Goal: Transaction & Acquisition: Book appointment/travel/reservation

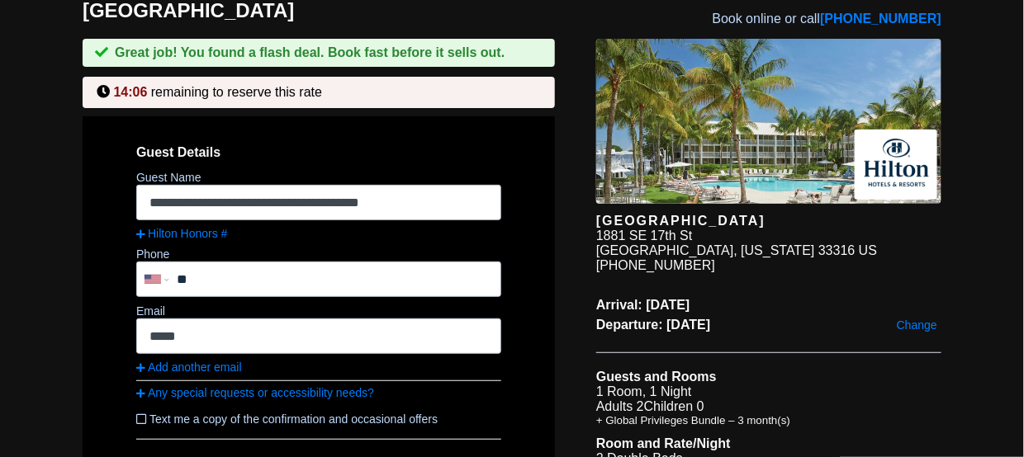
scroll to position [113, 0]
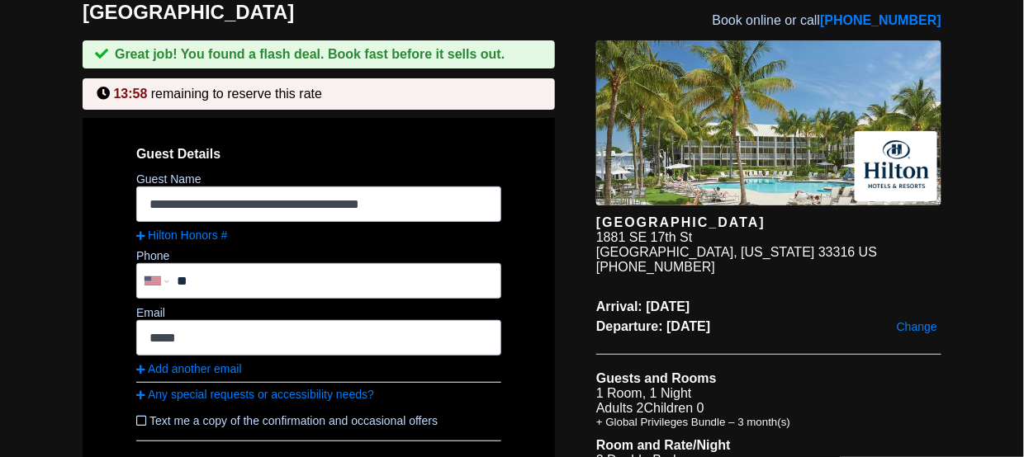
drag, startPoint x: 595, startPoint y: 220, endPoint x: 818, endPoint y: 328, distance: 247.4
copy div "[GEOGRAPHIC_DATA] [STREET_ADDRESS][US_STATE] [PHONE_NUMBER] Arrival: [DATE] Dep…"
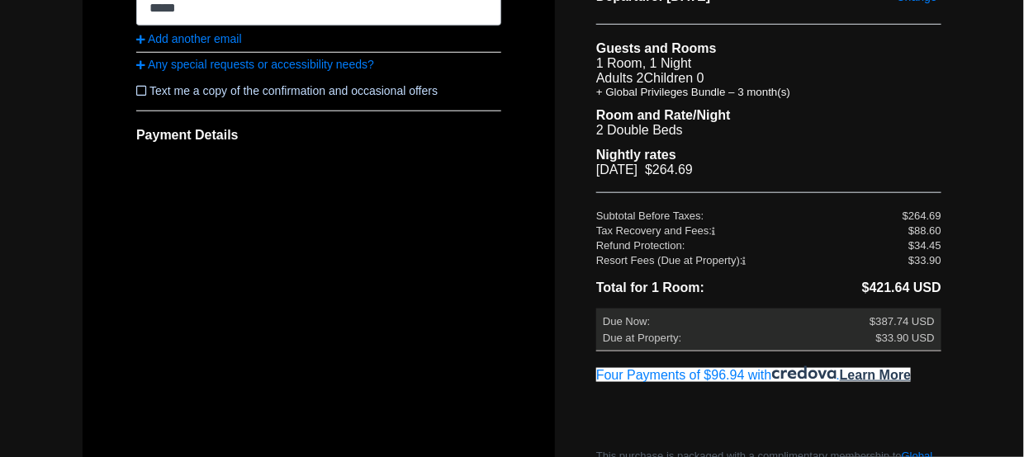
scroll to position [487, 0]
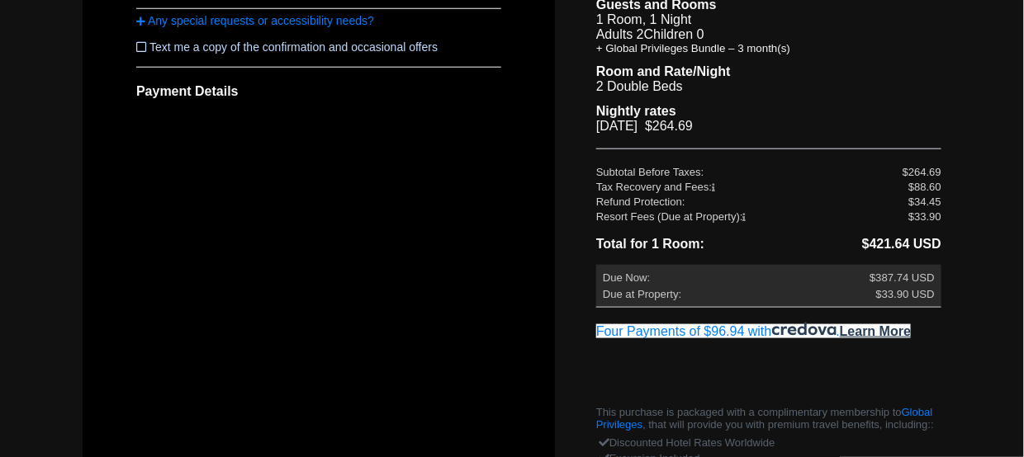
drag, startPoint x: 597, startPoint y: 197, endPoint x: 949, endPoint y: 273, distance: 359.9
drag, startPoint x: 651, startPoint y: 174, endPoint x: 619, endPoint y: 250, distance: 82.5
click at [619, 250] on div "Total for 1 Room: $421.64 USD Due Now: $387.74 USD Due at Property: $33.90 USD …" at bounding box center [768, 312] width 345 height 156
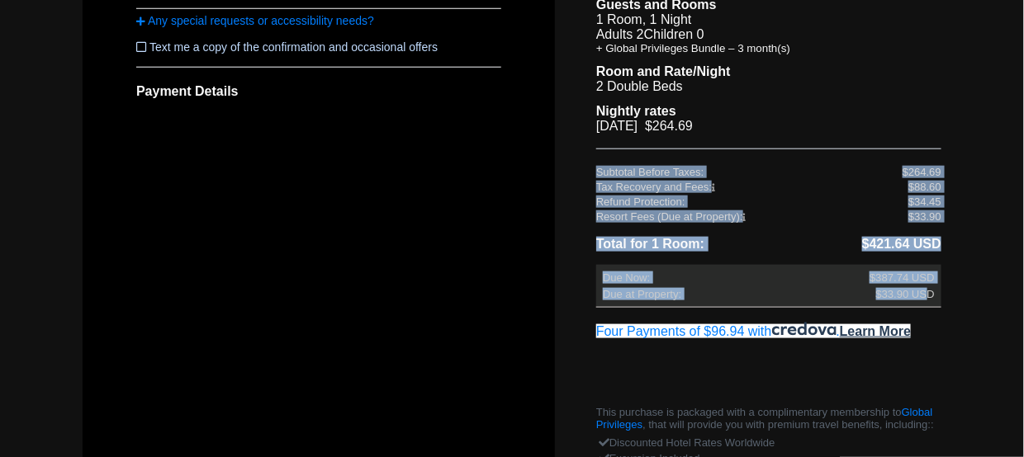
drag, startPoint x: 598, startPoint y: 154, endPoint x: 927, endPoint y: 292, distance: 357.1
click at [927, 292] on div "[GEOGRAPHIC_DATA] [STREET_ADDRESS][US_STATE] [PHONE_NUMBER] Arrival: [DATE] Dep…" at bounding box center [748, 188] width 386 height 1045
copy div "Subtotal Before Taxes: $264.69 Tax Recovery and Fees: $88.60 Refund Protection:…"
click at [789, 196] on div "Refund Protection:" at bounding box center [752, 202] width 312 height 12
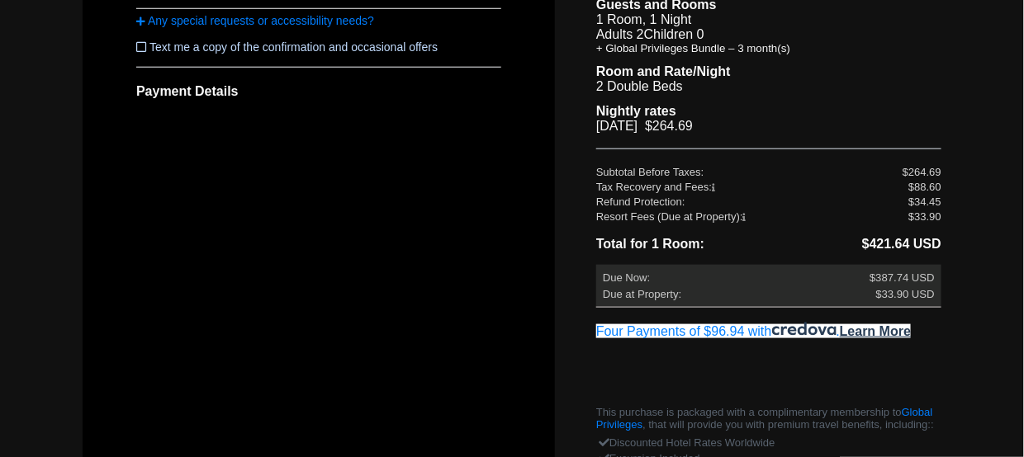
click at [715, 184] on icon at bounding box center [713, 188] width 3 height 8
